Goal: Information Seeking & Learning: Learn about a topic

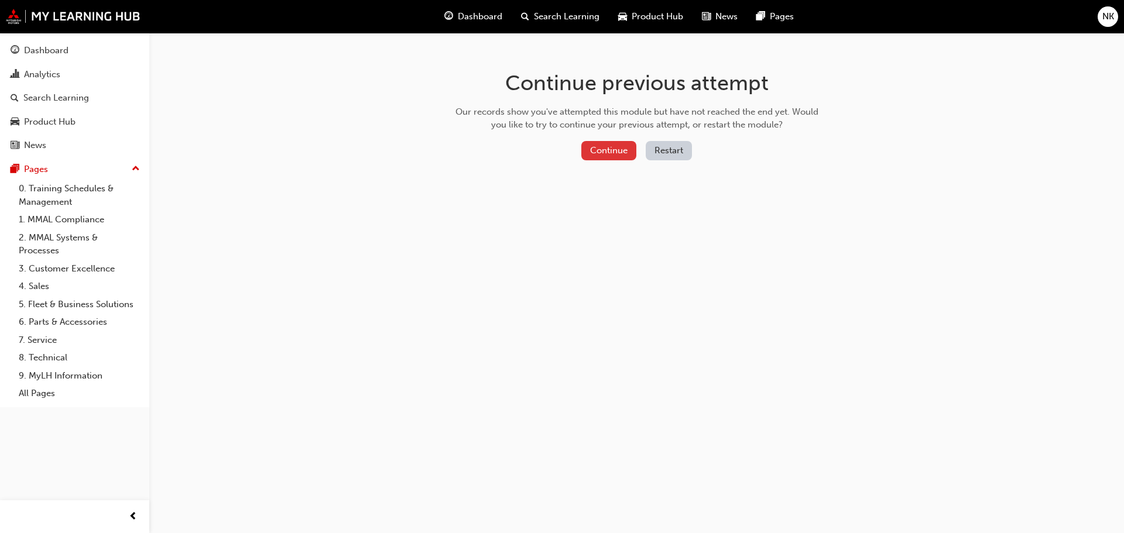
click at [612, 153] on button "Continue" at bounding box center [608, 150] width 55 height 19
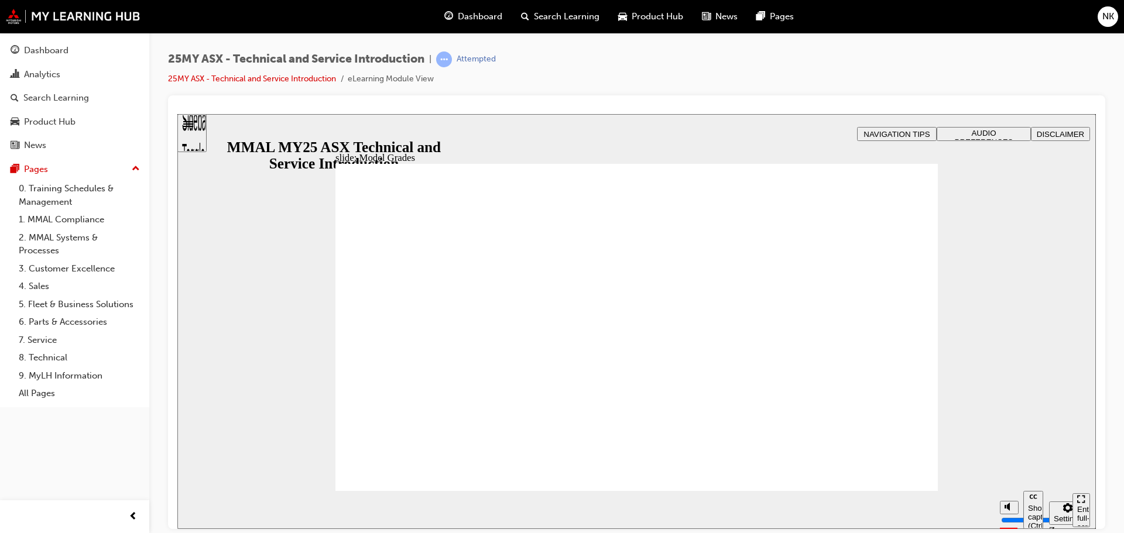
drag, startPoint x: 844, startPoint y: 355, endPoint x: 855, endPoint y: 355, distance: 10.5
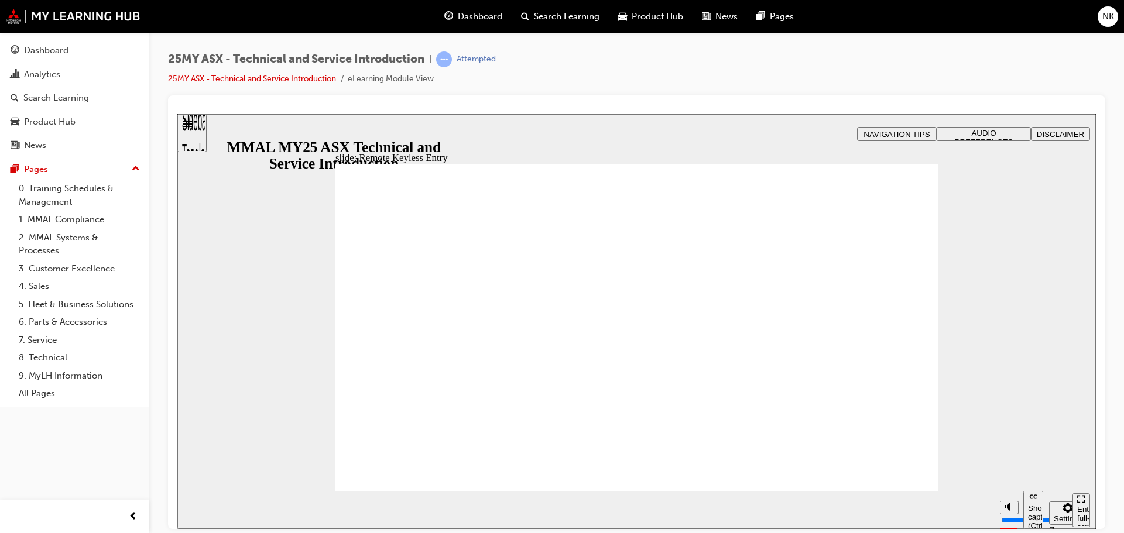
drag, startPoint x: 811, startPoint y: 442, endPoint x: 819, endPoint y: 441, distance: 7.6
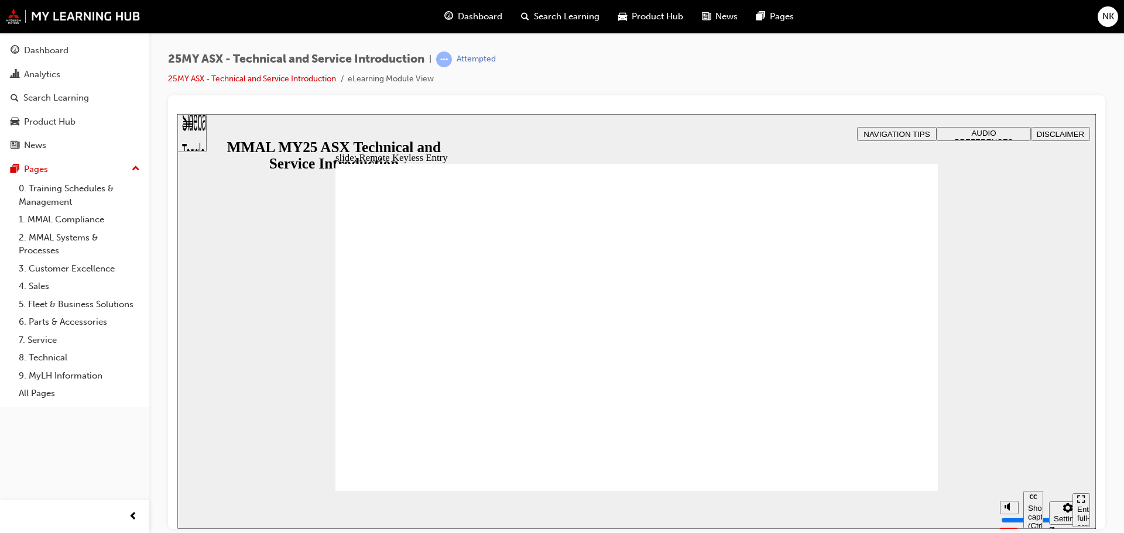
type input "21"
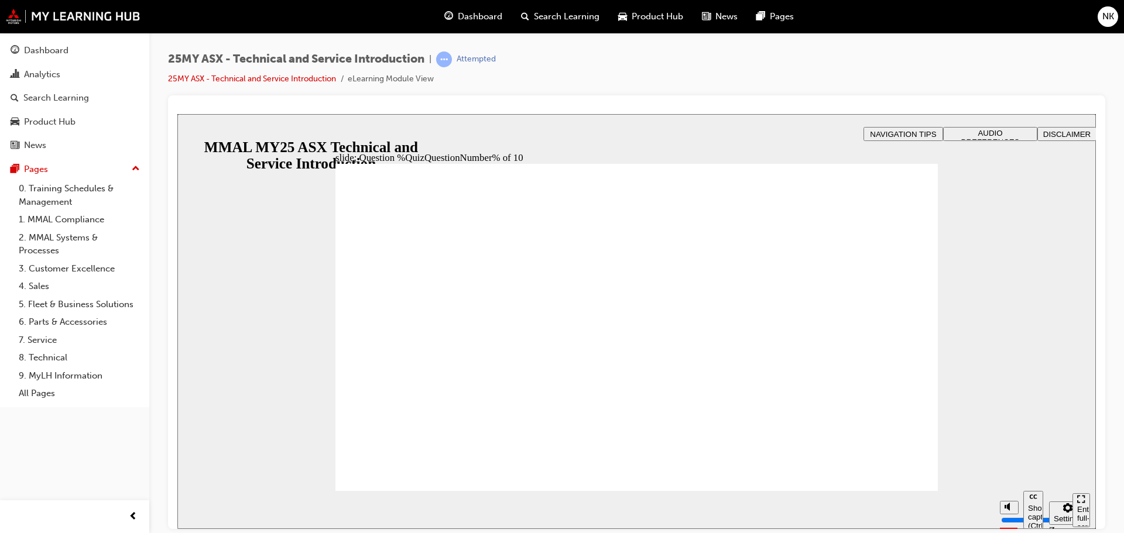
radio input "true"
drag, startPoint x: 651, startPoint y: 422, endPoint x: 872, endPoint y: 465, distance: 225.5
